Goal: Task Accomplishment & Management: Manage account settings

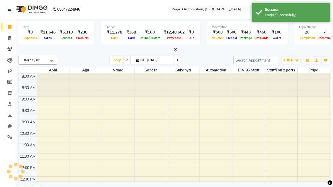
select select "en"
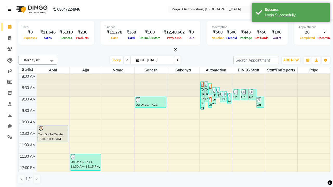
click at [11, 9] on icon at bounding box center [9, 10] width 3 height 4
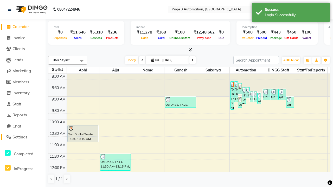
click at [23, 137] on span "Settings" at bounding box center [19, 137] width 15 height 5
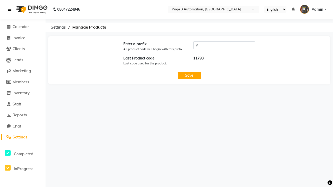
click at [11, 9] on icon at bounding box center [9, 10] width 3 height 4
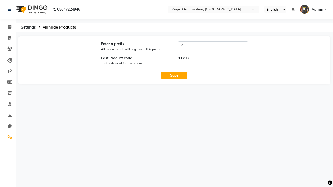
click at [8, 93] on icon at bounding box center [10, 93] width 4 height 4
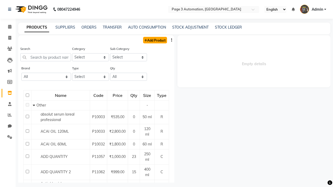
click at [154, 40] on link "Add Product" at bounding box center [155, 40] width 24 height 6
select select "true"
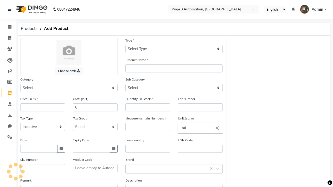
select select "C"
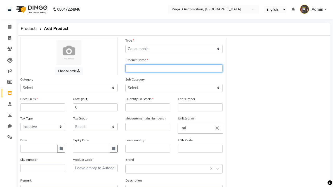
type input "Test Product Automation Ub6gP"
select select "1000"
select select "1002"
type input "Test Product Automation Ub6gP"
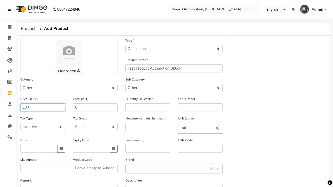
type input "100"
type input "150"
type input "100"
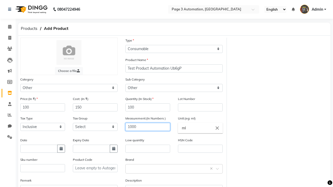
type input "1000"
type textarea "This Product is Created by Automation"
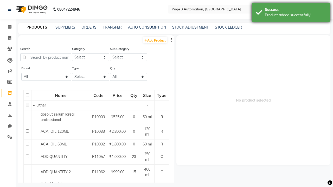
click at [291, 13] on div "Product added successfully!" at bounding box center [295, 14] width 61 height 5
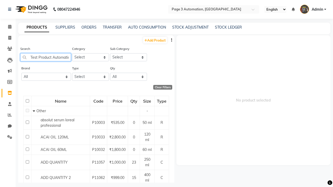
type input "Test Product Automation Ub6gP"
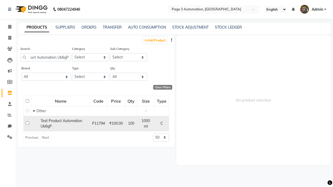
click at [27, 122] on input "checkbox" at bounding box center [27, 122] width 3 height 3
checkbox input "true"
select select
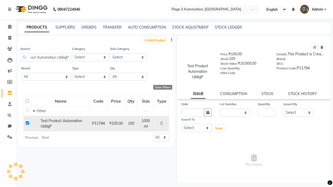
scroll to position [0, 0]
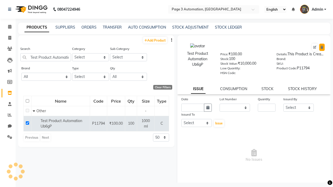
click at [322, 47] on icon at bounding box center [321, 47] width 3 height 3
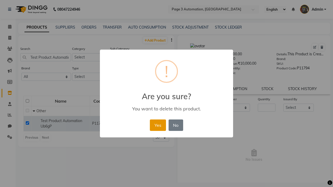
click at [158, 125] on button "Yes" at bounding box center [158, 125] width 16 height 11
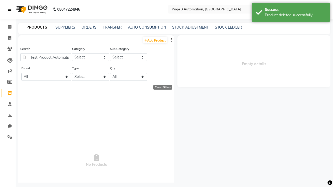
click at [291, 13] on div "Product deleted successfully!" at bounding box center [295, 14] width 61 height 5
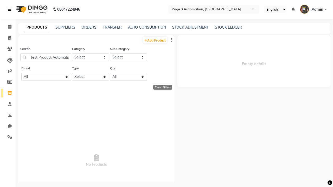
click at [11, 9] on icon at bounding box center [9, 10] width 3 height 4
